Goal: Task Accomplishment & Management: Manage account settings

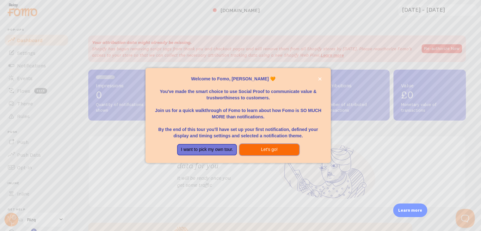
click at [276, 151] on button "Let's go!" at bounding box center [269, 149] width 60 height 11
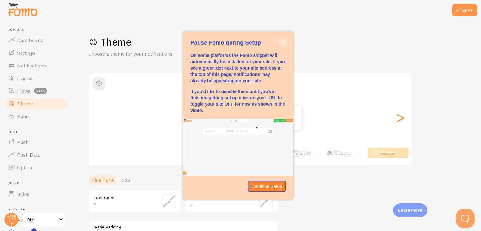
click at [283, 43] on icon "close," at bounding box center [282, 41] width 3 height 3
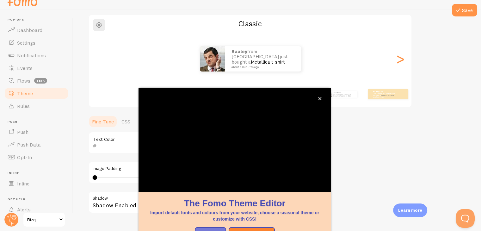
scroll to position [54, 0]
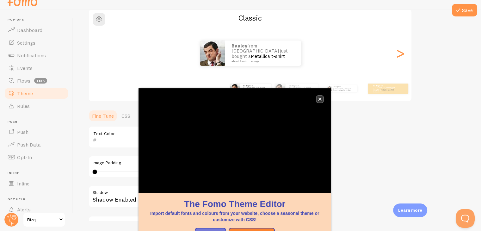
click at [318, 99] on icon "close," at bounding box center [319, 98] width 3 height 3
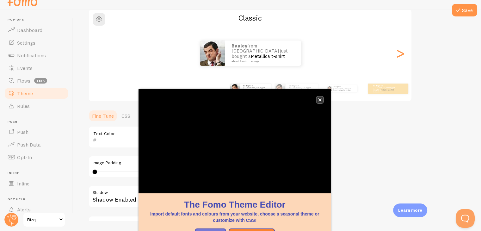
click at [320, 99] on icon "close," at bounding box center [319, 99] width 3 height 3
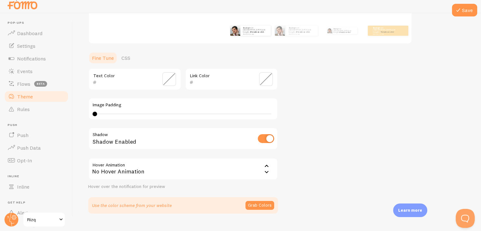
scroll to position [117, 0]
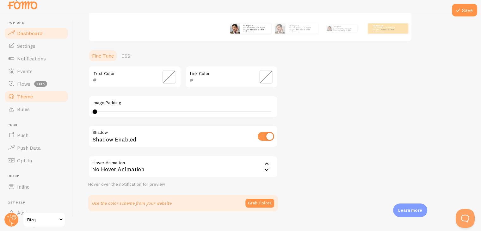
click at [33, 30] on span "Dashboard" at bounding box center [29, 33] width 25 height 6
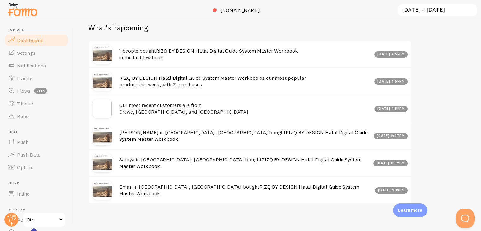
scroll to position [224, 0]
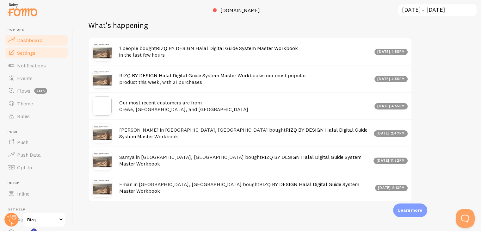
click at [33, 50] on span "Settings" at bounding box center [26, 53] width 18 height 6
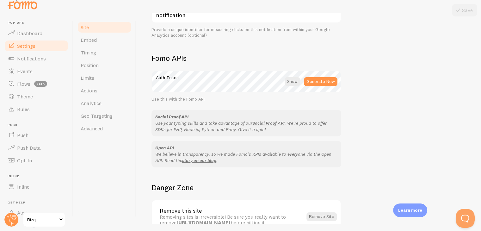
scroll to position [348, 0]
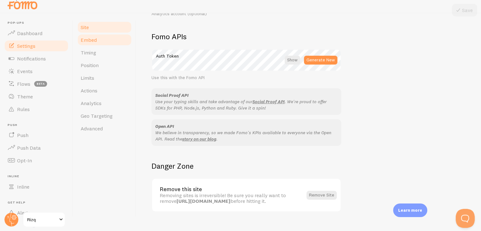
click at [94, 43] on span "Embed" at bounding box center [89, 40] width 16 height 6
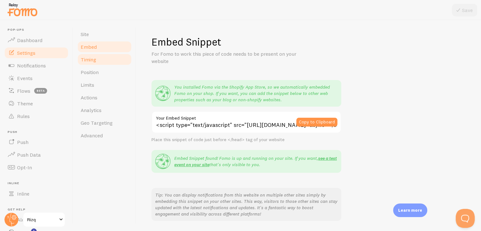
click at [102, 62] on link "Timing" at bounding box center [104, 59] width 55 height 13
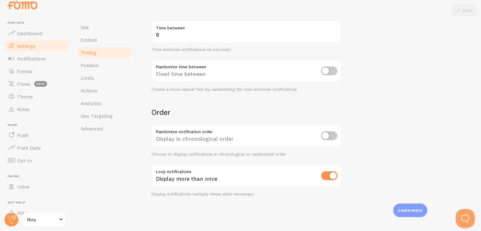
scroll to position [143, 0]
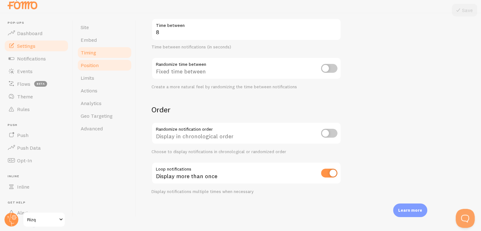
click at [103, 67] on link "Position" at bounding box center [104, 65] width 55 height 13
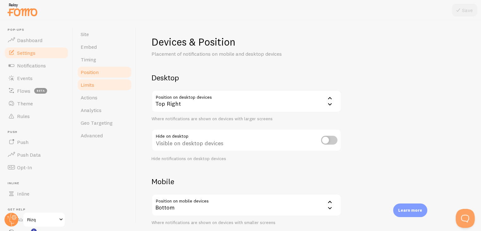
click at [109, 84] on link "Limits" at bounding box center [104, 84] width 55 height 13
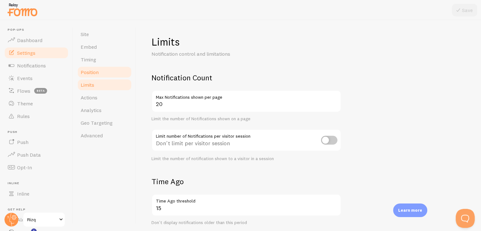
click at [105, 71] on link "Position" at bounding box center [104, 72] width 55 height 13
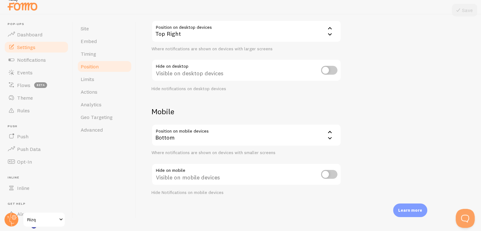
scroll to position [7, 0]
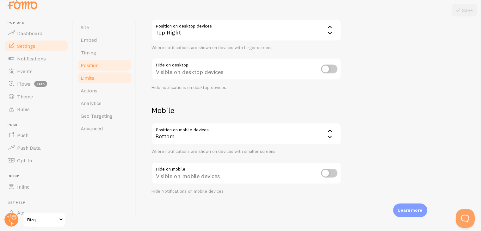
click at [87, 78] on span "Limits" at bounding box center [88, 78] width 14 height 6
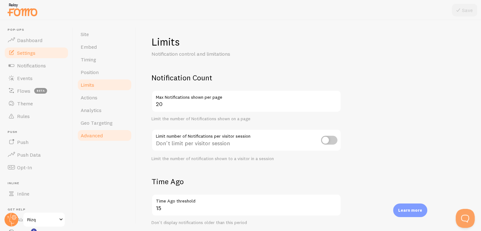
scroll to position [7, 0]
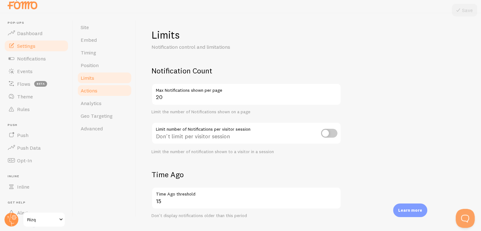
click at [95, 92] on span "Actions" at bounding box center [89, 90] width 17 height 6
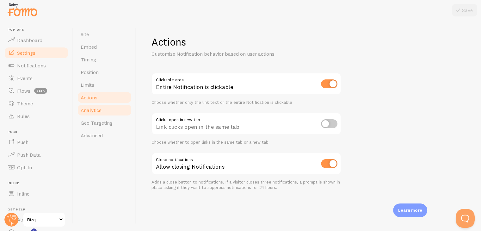
click at [97, 111] on span "Analytics" at bounding box center [91, 110] width 21 height 6
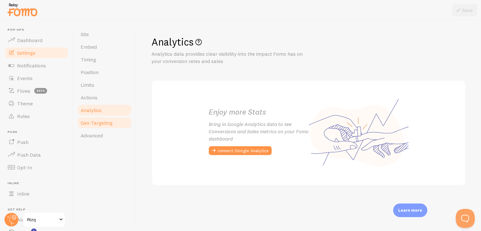
click at [98, 120] on span "Geo Targeting" at bounding box center [97, 123] width 32 height 6
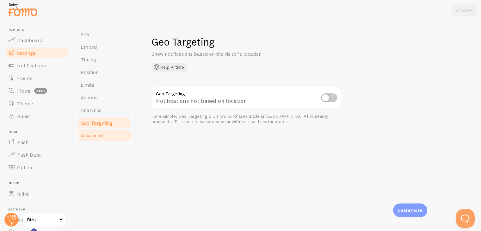
click at [97, 132] on span "Advanced" at bounding box center [92, 135] width 22 height 6
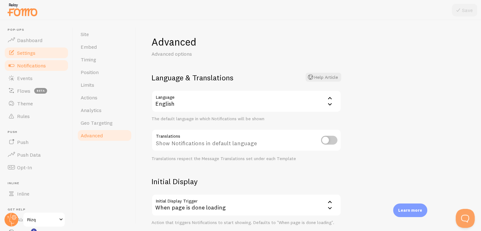
click at [39, 66] on span "Notifications" at bounding box center [31, 65] width 29 height 6
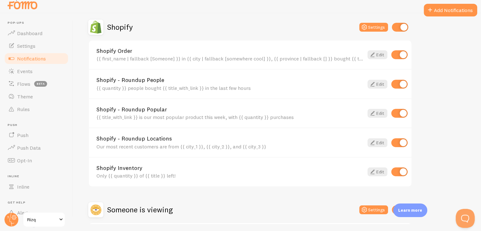
scroll to position [214, 0]
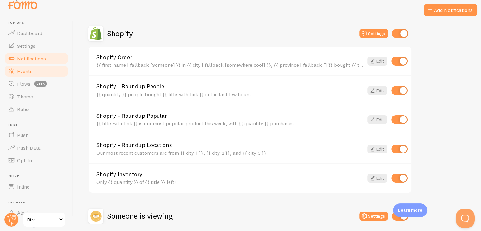
click at [38, 73] on link "Events" at bounding box center [36, 71] width 65 height 13
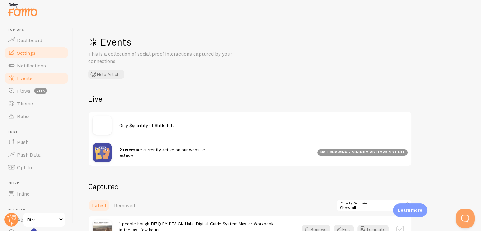
click at [30, 51] on span "Settings" at bounding box center [26, 53] width 18 height 6
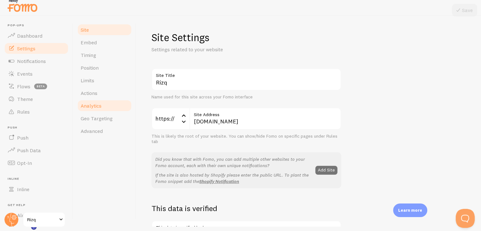
scroll to position [7, 0]
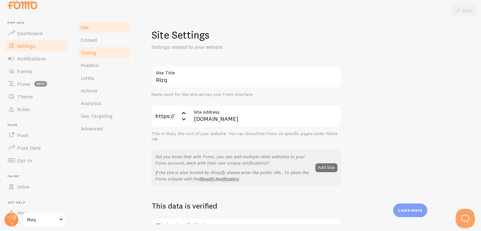
drag, startPoint x: 96, startPoint y: 43, endPoint x: 96, endPoint y: 53, distance: 10.8
click at [96, 43] on span "Embed" at bounding box center [89, 40] width 16 height 6
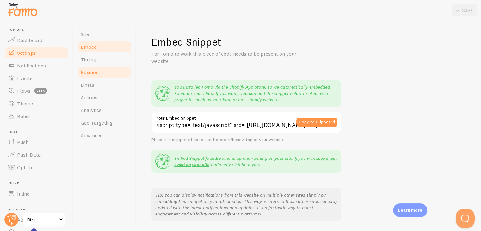
click at [100, 69] on link "Position" at bounding box center [104, 72] width 55 height 13
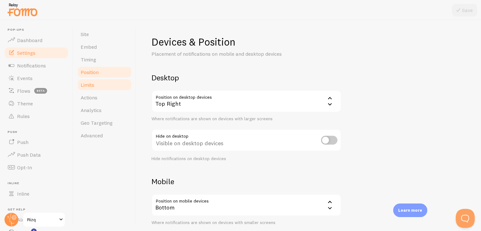
click at [98, 82] on link "Limits" at bounding box center [104, 84] width 55 height 13
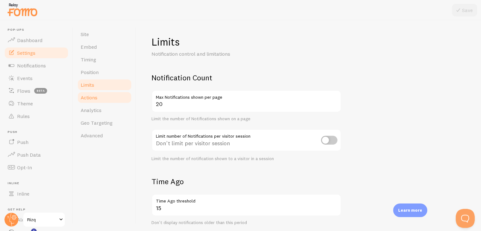
click at [99, 96] on link "Actions" at bounding box center [104, 97] width 55 height 13
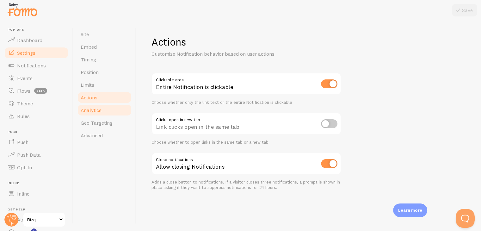
click at [99, 110] on span "Analytics" at bounding box center [91, 110] width 21 height 6
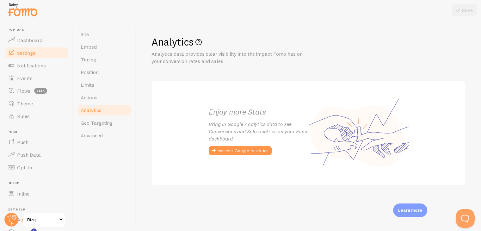
click at [99, 115] on link "Analytics" at bounding box center [104, 110] width 55 height 13
click at [96, 126] on link "Geo Targeting" at bounding box center [104, 122] width 55 height 13
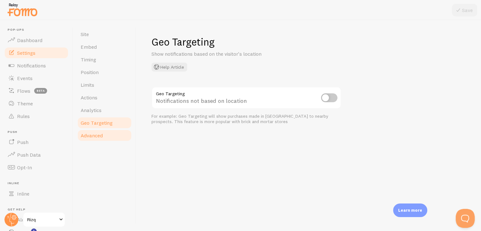
click at [95, 136] on span "Advanced" at bounding box center [92, 135] width 22 height 6
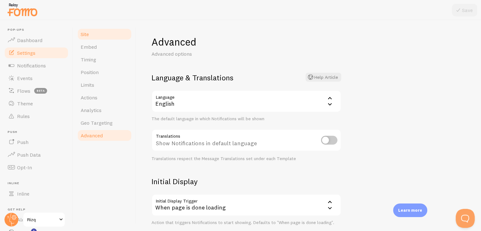
drag, startPoint x: 86, startPoint y: 33, endPoint x: 90, endPoint y: 38, distance: 6.1
click at [87, 33] on span "Site" at bounding box center [85, 34] width 8 height 6
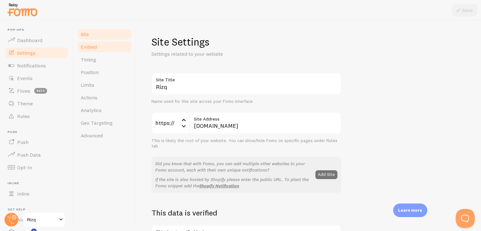
click at [94, 46] on span "Embed" at bounding box center [89, 47] width 16 height 6
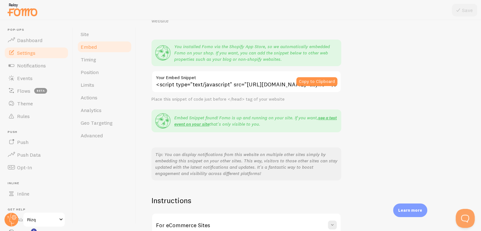
scroll to position [108, 0]
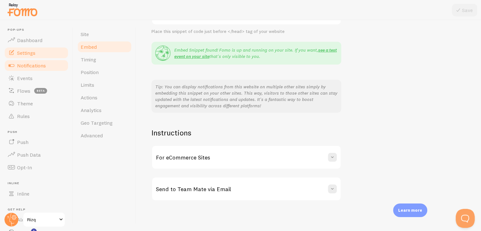
click at [37, 60] on link "Notifications" at bounding box center [36, 65] width 65 height 13
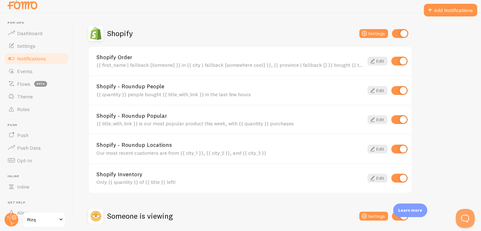
scroll to position [214, 0]
click at [375, 31] on button "Settings" at bounding box center [373, 33] width 29 height 9
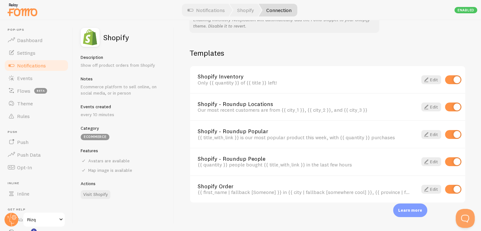
scroll to position [432, 0]
click at [423, 186] on span at bounding box center [427, 189] width 8 height 8
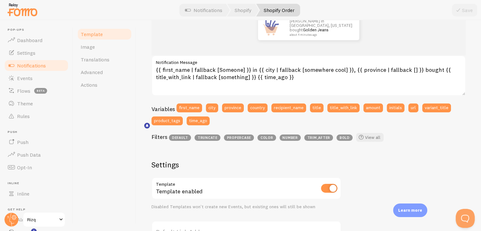
scroll to position [95, 0]
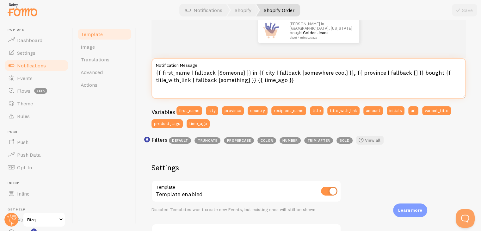
click at [187, 73] on textarea "{{ first_name | fallback [Someone] }} in {{ city | fallback [somewhere cool] }}…" at bounding box center [309, 78] width 314 height 40
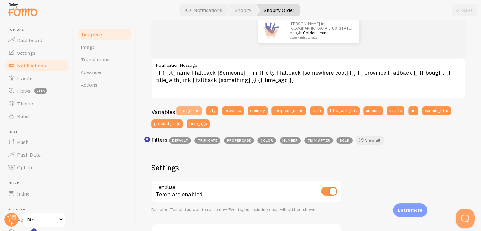
click at [195, 111] on button "first_name" at bounding box center [189, 110] width 26 height 9
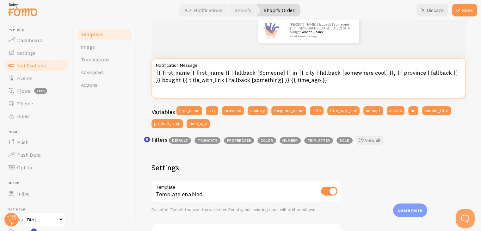
drag, startPoint x: 226, startPoint y: 72, endPoint x: 156, endPoint y: 73, distance: 70.2
click at [156, 73] on textarea "{{ first_name{{ first_name }} | fallback [Someone] }} in {{ city | fallback [so…" at bounding box center [309, 78] width 314 height 40
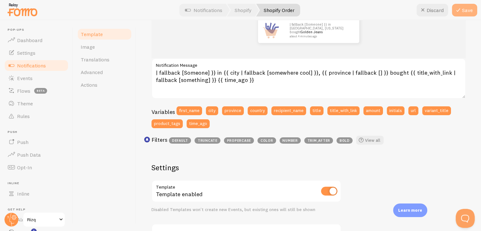
click at [460, 9] on icon at bounding box center [459, 10] width 8 height 8
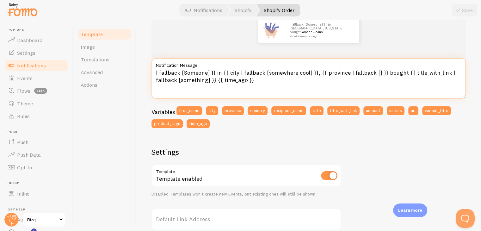
drag, startPoint x: 181, startPoint y: 72, endPoint x: 157, endPoint y: 72, distance: 24.0
click at [157, 72] on textarea "| fallback [Someone] }} in {{ city | fallback [somewhere cool] }}, {{ province …" at bounding box center [309, 78] width 314 height 40
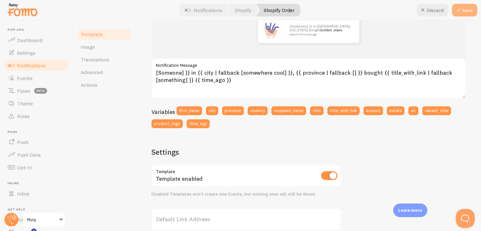
click at [463, 14] on button "Save" at bounding box center [464, 10] width 25 height 13
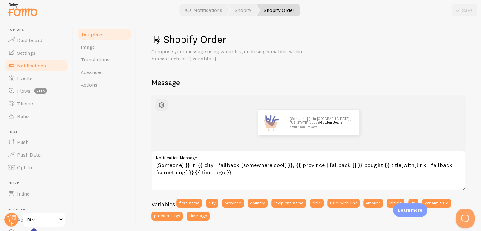
scroll to position [0, 0]
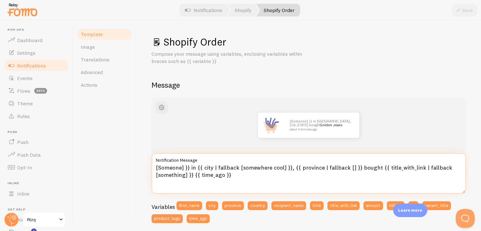
click at [190, 166] on textarea "[Someone] }} in {{ city | fallback [somewhere cool] }}, {{ province | fallback …" at bounding box center [309, 173] width 314 height 40
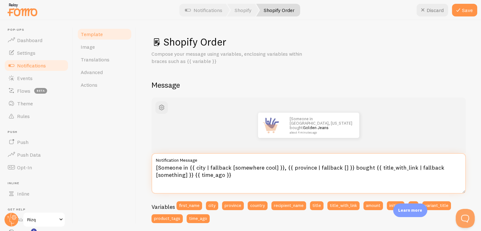
click at [159, 169] on textarea "[Someone in {{ city | fallback [somewhere cool] }}, {{ province | fallback [] }…" at bounding box center [309, 173] width 314 height 40
type textarea "Someone in {{ city | fallback [somewhere cool] }}, {{ province | fallback [] }}…"
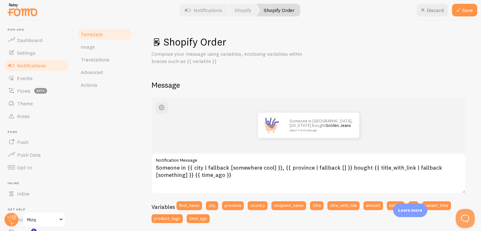
drag, startPoint x: 469, startPoint y: 7, endPoint x: 462, endPoint y: 21, distance: 15.6
click at [469, 7] on button "Save" at bounding box center [464, 10] width 25 height 13
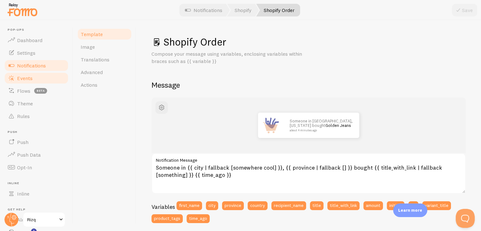
click at [24, 77] on span "Events" at bounding box center [24, 78] width 15 height 6
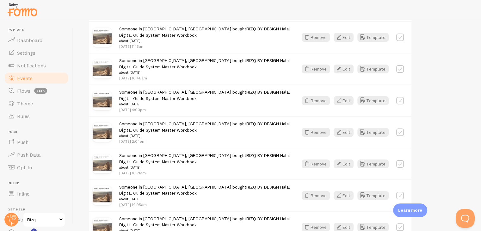
scroll to position [949, 0]
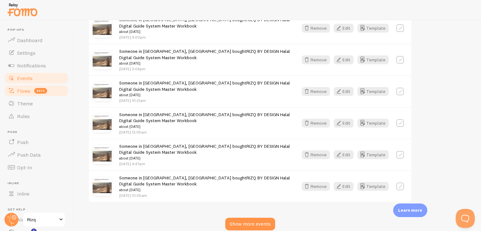
click at [22, 94] on link "Flows beta" at bounding box center [36, 90] width 65 height 13
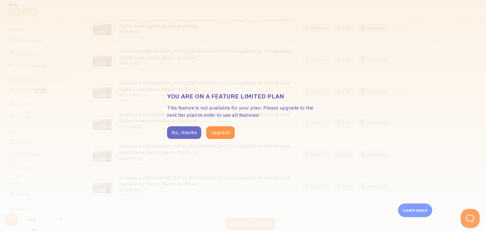
click at [181, 134] on button "No, thanks" at bounding box center [184, 132] width 34 height 13
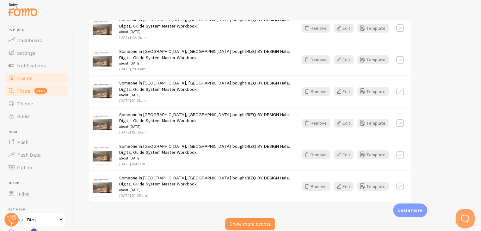
click at [20, 92] on span "Flows" at bounding box center [23, 91] width 13 height 6
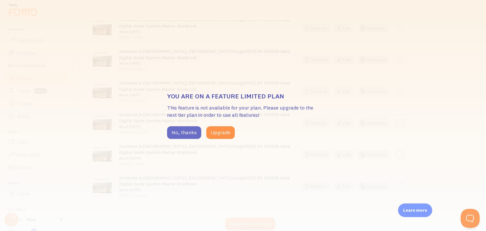
click at [189, 133] on button "No, thanks" at bounding box center [184, 132] width 34 height 13
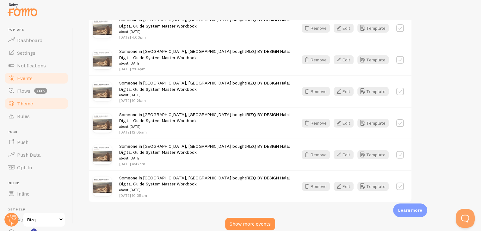
click at [34, 105] on link "Theme" at bounding box center [36, 103] width 65 height 13
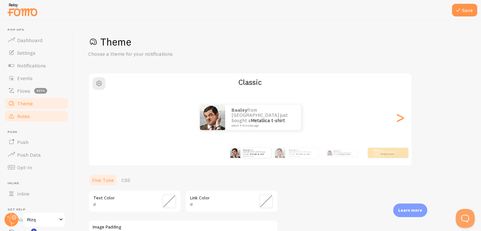
click at [32, 114] on link "Rules" at bounding box center [36, 116] width 65 height 13
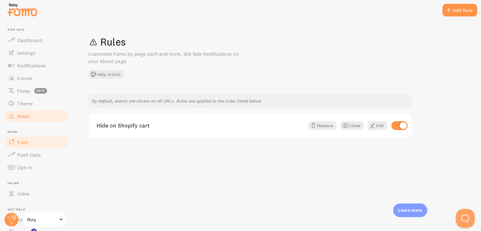
click at [34, 143] on link "Push" at bounding box center [36, 142] width 65 height 13
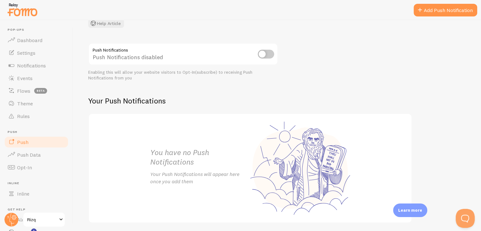
scroll to position [80, 0]
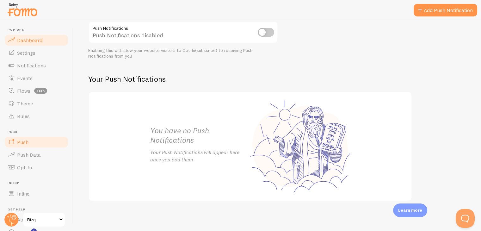
click at [25, 43] on span "Dashboard" at bounding box center [29, 40] width 25 height 6
